Goal: Transaction & Acquisition: Purchase product/service

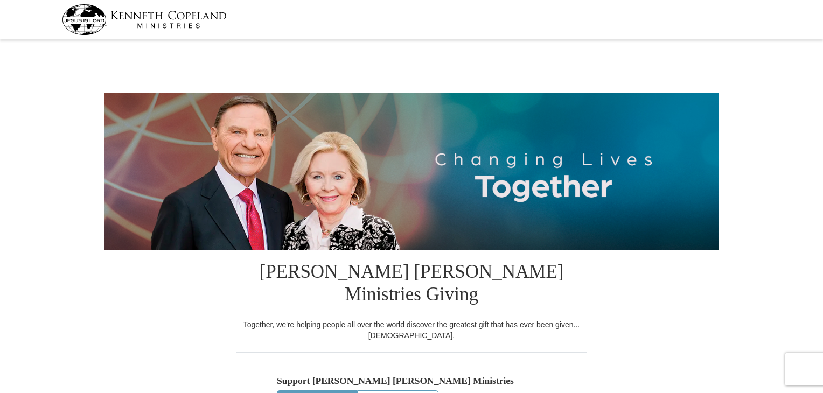
select select "SC"
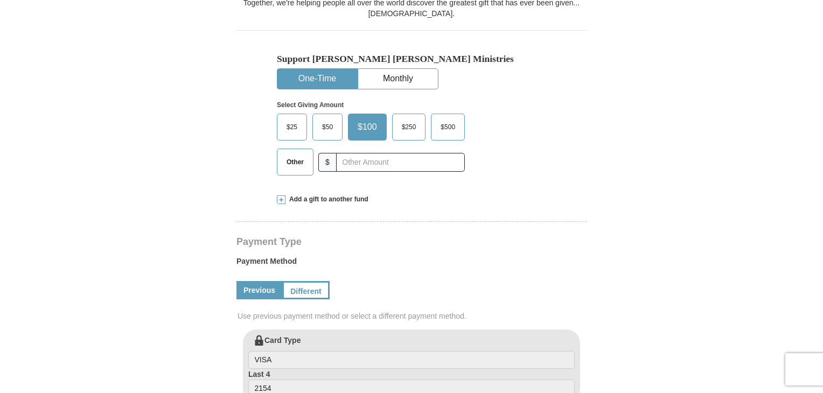
scroll to position [323, 0]
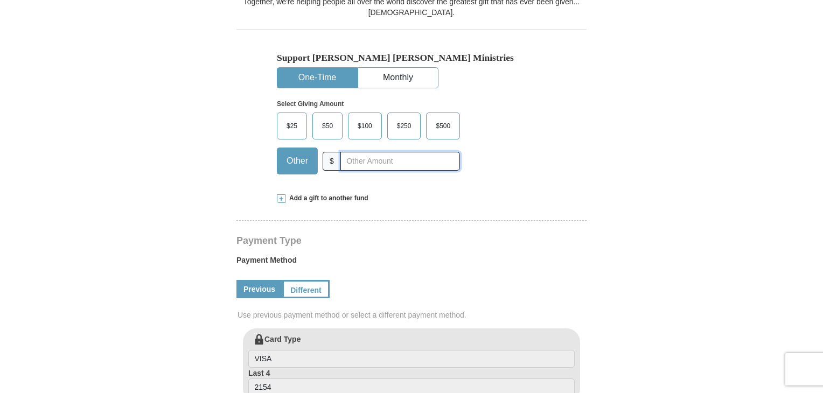
click at [362, 152] on input "text" at bounding box center [400, 161] width 120 height 19
type input "66.10"
click at [637, 326] on form "[PERSON_NAME] [PERSON_NAME] Ministries Giving Together, we're helping people al…" at bounding box center [412, 315] width 614 height 1190
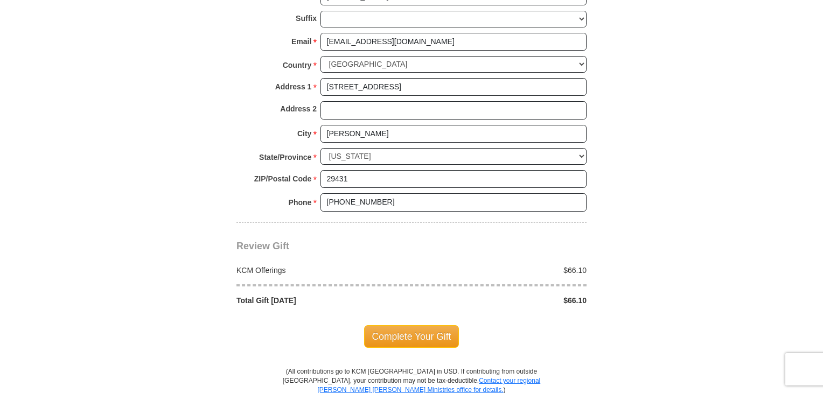
scroll to position [840, 0]
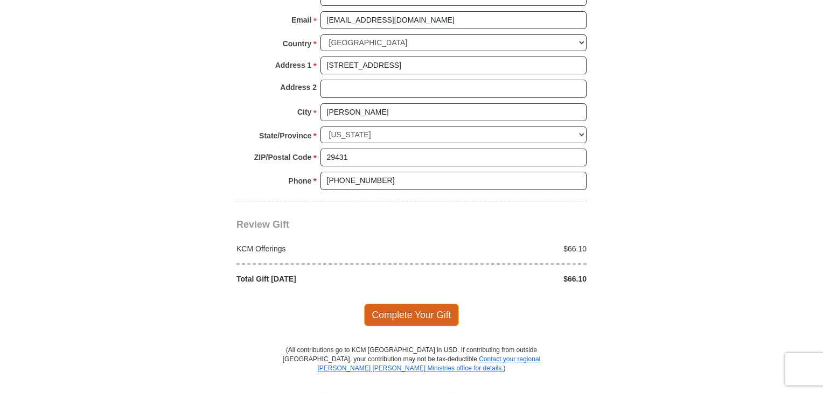
click at [416, 304] on span "Complete Your Gift" at bounding box center [411, 315] width 95 height 23
